Goal: Understand process/instructions

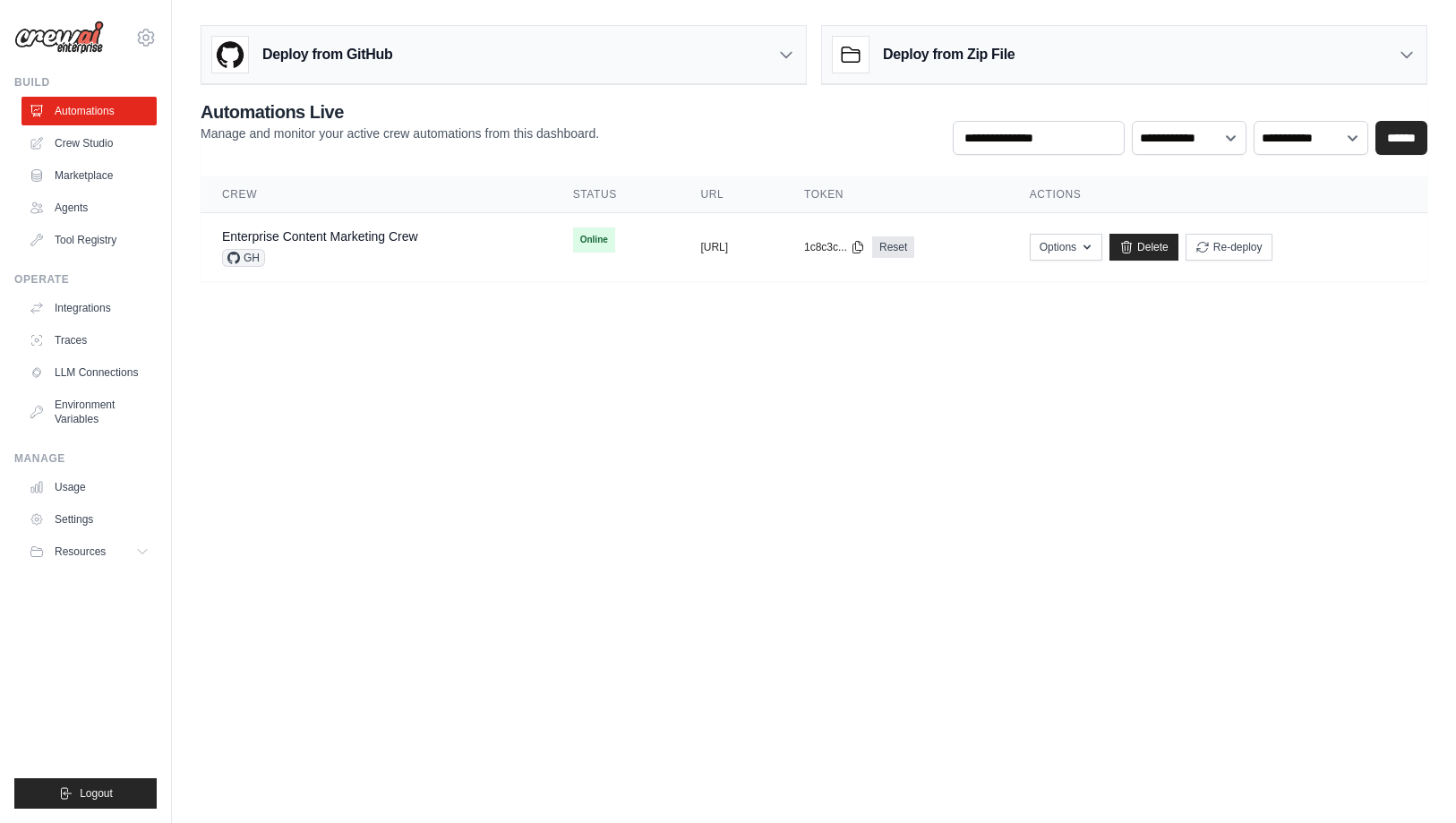
click at [644, 441] on body "[EMAIL_ADDRESS][DOMAIN_NAME] Settings Build Automations Crew Studio" at bounding box center [728, 411] width 1456 height 823
click at [108, 553] on span "Resources" at bounding box center [82, 551] width 51 height 14
click at [103, 582] on span "Documentation" at bounding box center [99, 581] width 72 height 14
click at [971, 425] on body "[EMAIL_ADDRESS][DOMAIN_NAME] Settings Build Automations Crew Studio" at bounding box center [728, 411] width 1456 height 823
click at [91, 248] on link "Tool Registry" at bounding box center [91, 240] width 135 height 29
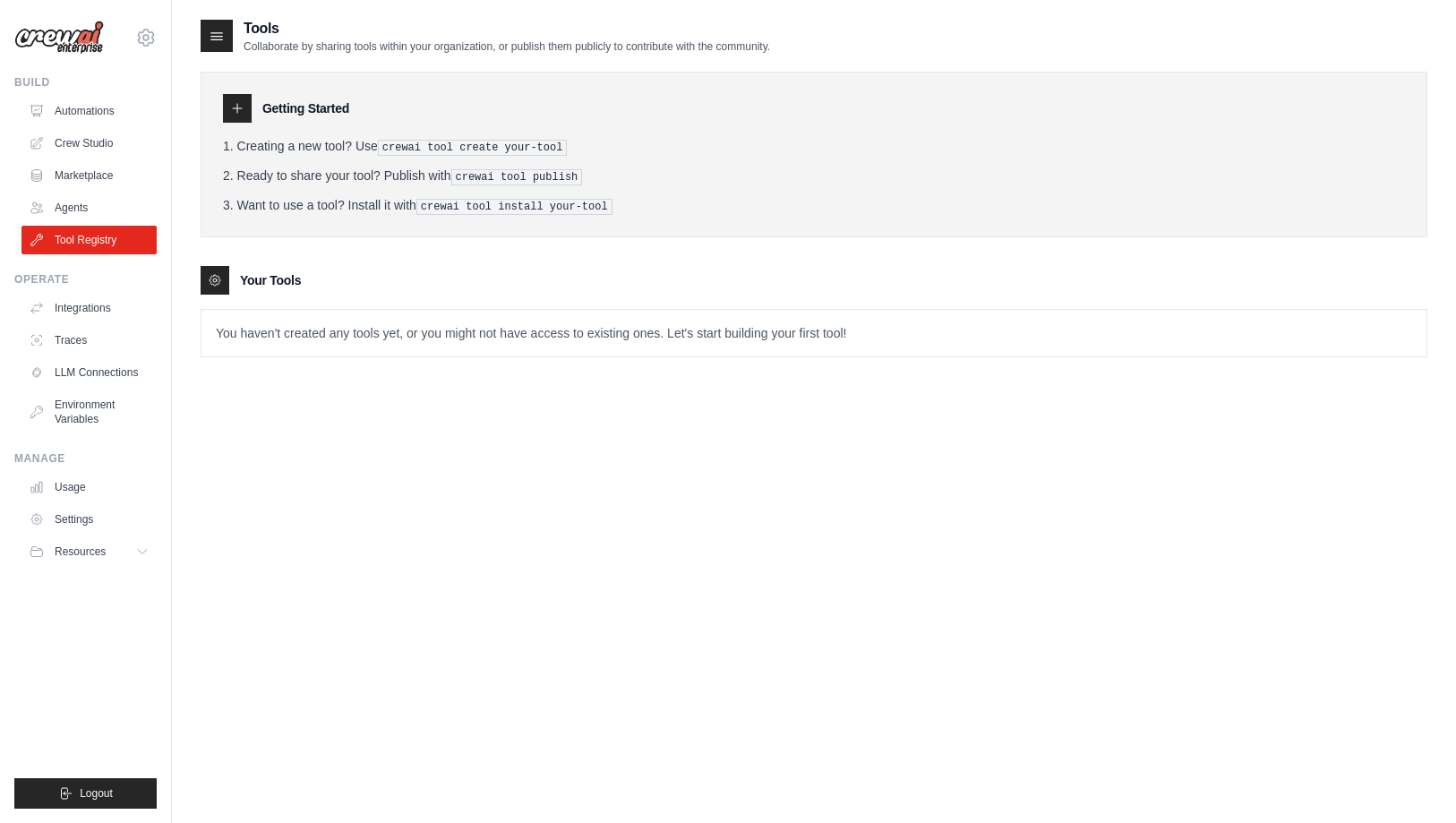
click at [217, 278] on icon at bounding box center [215, 280] width 14 height 14
click at [238, 110] on icon at bounding box center [237, 108] width 14 height 14
click at [432, 145] on pre "crewai tool create your-tool" at bounding box center [473, 147] width 190 height 16
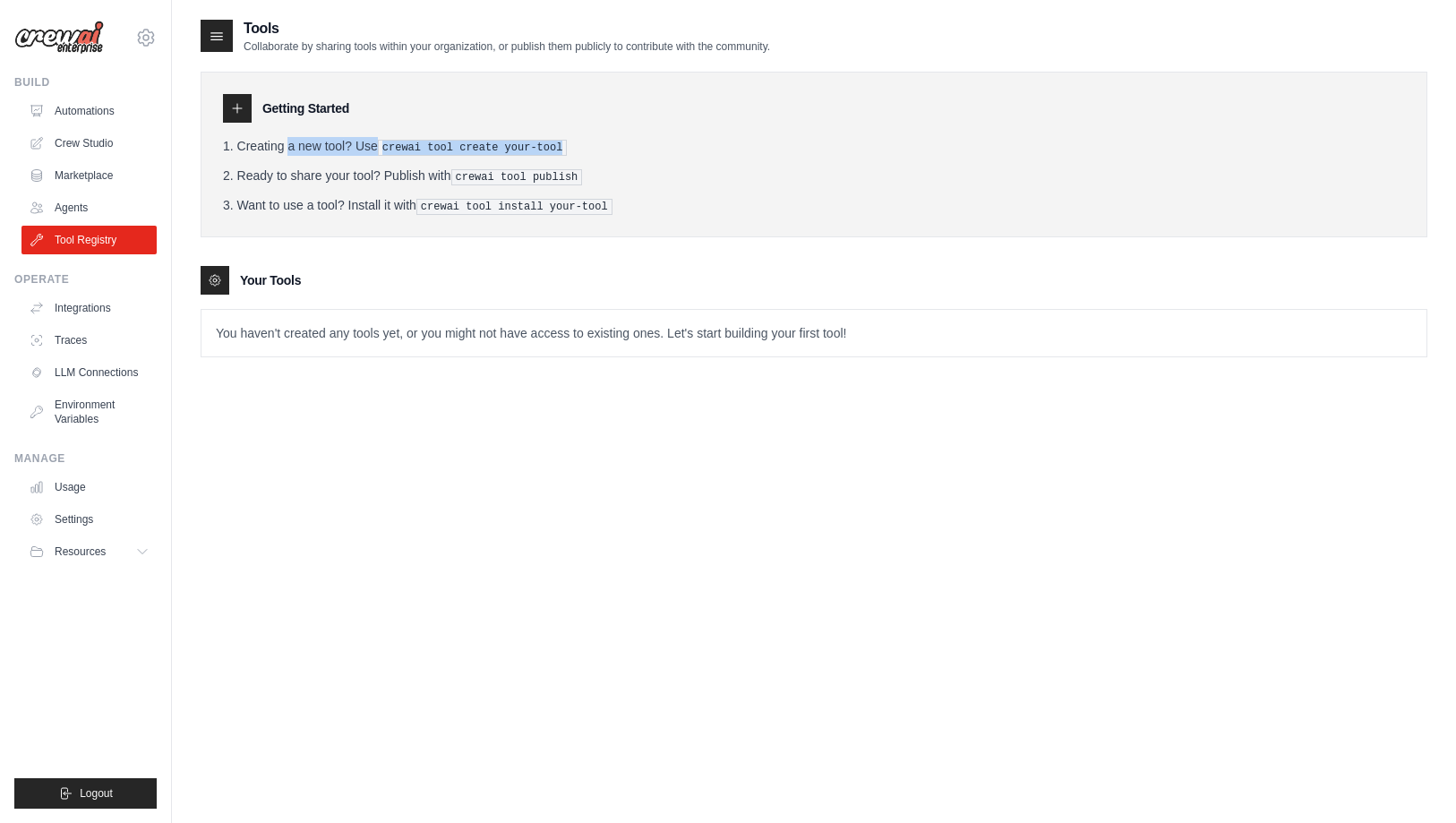
click at [432, 145] on pre "crewai tool create your-tool" at bounding box center [473, 147] width 190 height 16
drag, startPoint x: 388, startPoint y: 146, endPoint x: 570, endPoint y: 147, distance: 182.0
click at [568, 147] on pre "crewai tool create your-tool" at bounding box center [473, 147] width 190 height 16
click at [138, 552] on icon at bounding box center [143, 551] width 14 height 14
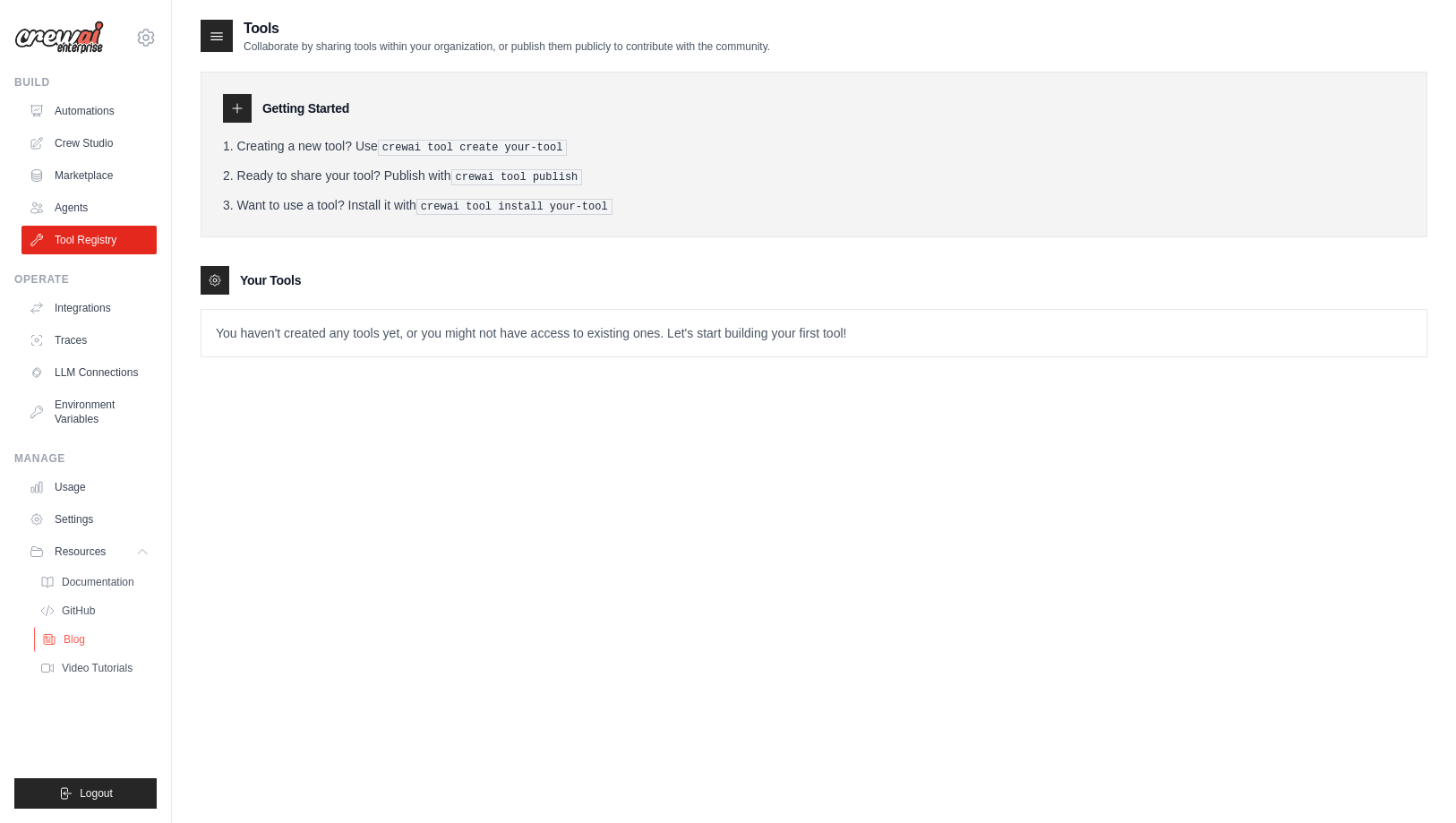
click at [84, 637] on span "Blog" at bounding box center [74, 639] width 21 height 14
